Goal: Find specific page/section: Find specific page/section

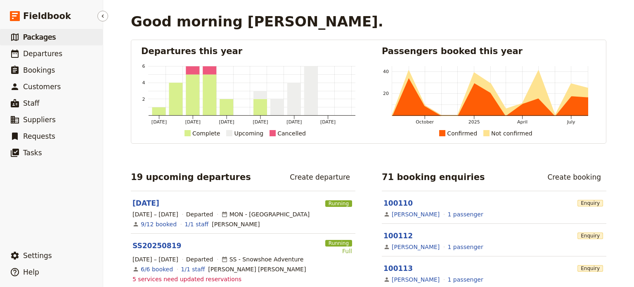
click at [48, 39] on span "Packages" at bounding box center [39, 37] width 33 height 8
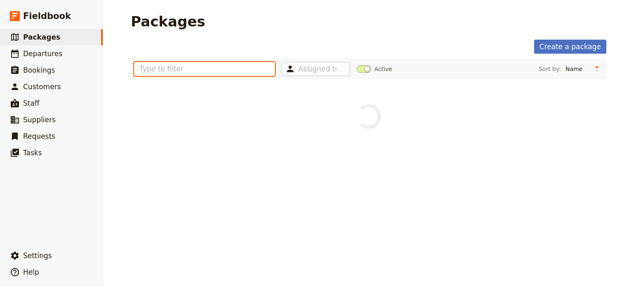
click at [157, 70] on input "text" at bounding box center [204, 69] width 141 height 14
click at [183, 70] on input "mongoliaMon" at bounding box center [204, 69] width 141 height 14
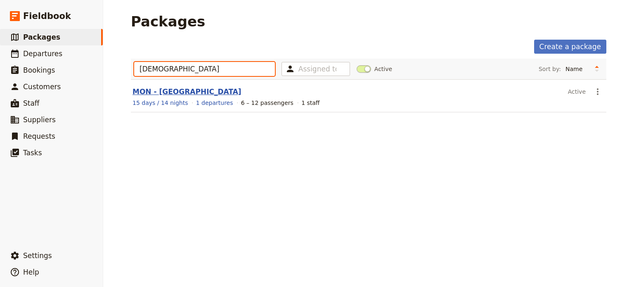
type input "[DEMOGRAPHIC_DATA]"
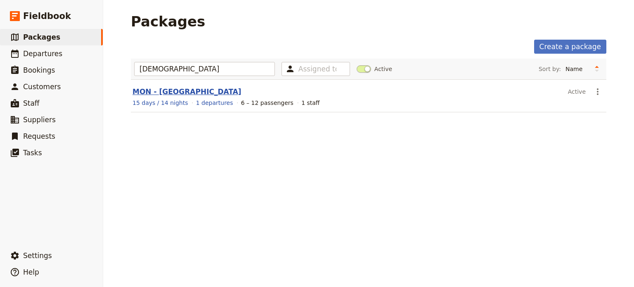
click at [180, 91] on link "MON - [GEOGRAPHIC_DATA]" at bounding box center [186, 92] width 109 height 8
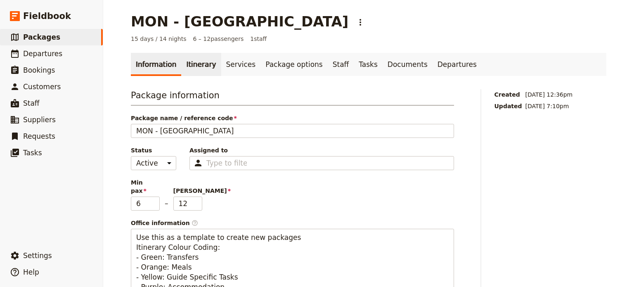
click at [199, 63] on link "Itinerary" at bounding box center [201, 64] width 40 height 23
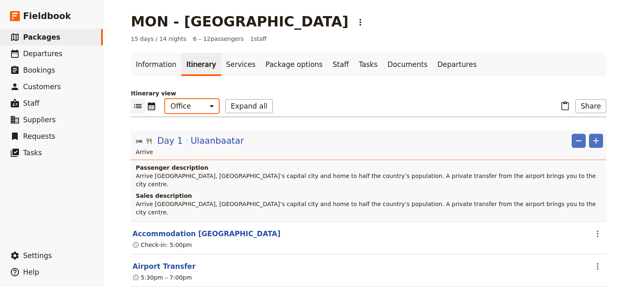
click at [199, 109] on select "Office Guide Passenger Sales" at bounding box center [192, 106] width 54 height 14
select select "MARKETING"
click at [165, 99] on select "Office Guide Passenger Sales" at bounding box center [192, 106] width 54 height 14
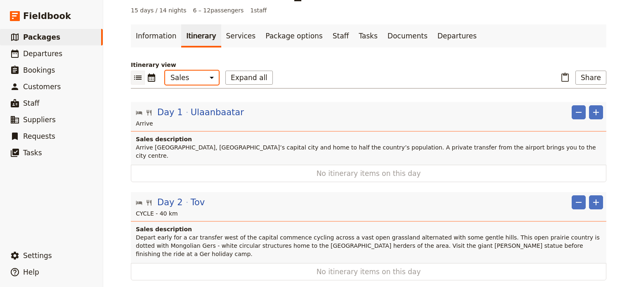
scroll to position [41, 0]
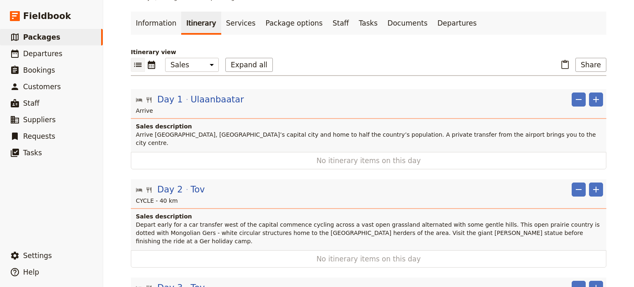
drag, startPoint x: 157, startPoint y: 97, endPoint x: 180, endPoint y: 121, distance: 33.6
click at [180, 121] on header "Day 1 Ulaanbaatar ​ ​ Arrive Sales description Arrive [GEOGRAPHIC_DATA], [GEOGR…" at bounding box center [368, 120] width 475 height 63
drag, startPoint x: 161, startPoint y: 104, endPoint x: 194, endPoint y: 140, distance: 48.8
click at [194, 155] on section "Day 1 Ulaanbaatar ​ ​ Arrive Sales description Arrive [GEOGRAPHIC_DATA], [GEOGR…" at bounding box center [368, 129] width 475 height 80
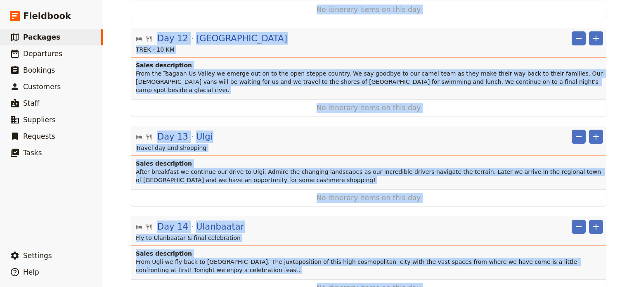
scroll to position [1190, 0]
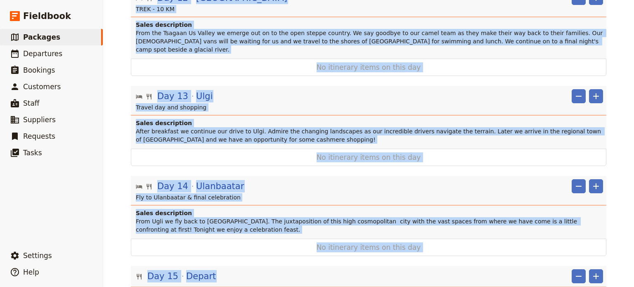
drag, startPoint x: 136, startPoint y: 84, endPoint x: 263, endPoint y: 234, distance: 196.3
copy div "Lor 4 Ipsumdolors ​ ​ Ametco Adipi elitseddoei Tempor Incididuntu, Laboreet’d m…"
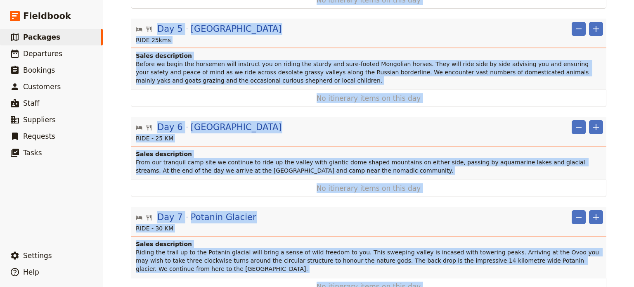
scroll to position [447, 0]
